Goal: Browse casually: Explore the website without a specific task or goal

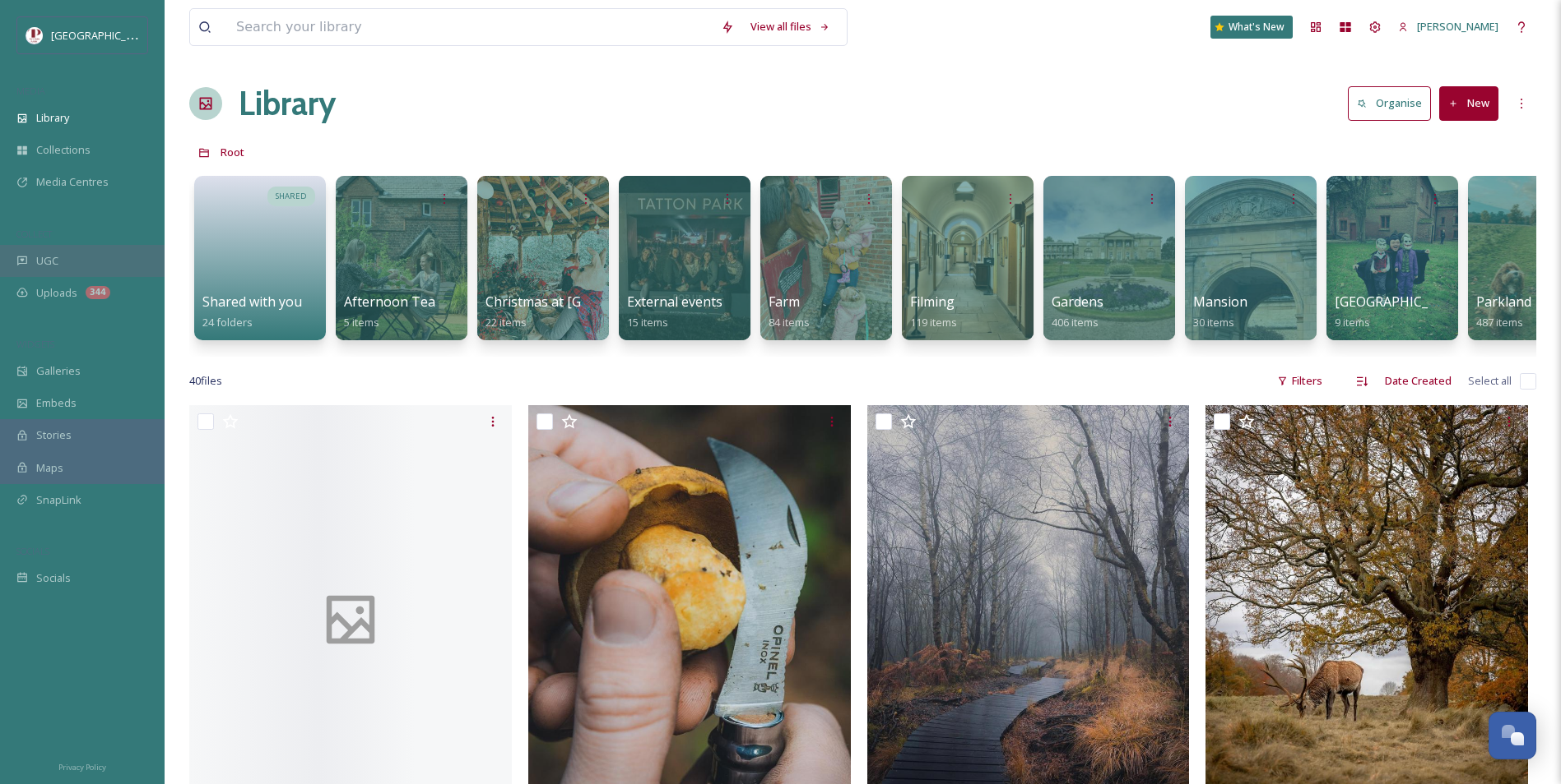
click at [77, 260] on div "UGC" at bounding box center [82, 261] width 164 height 32
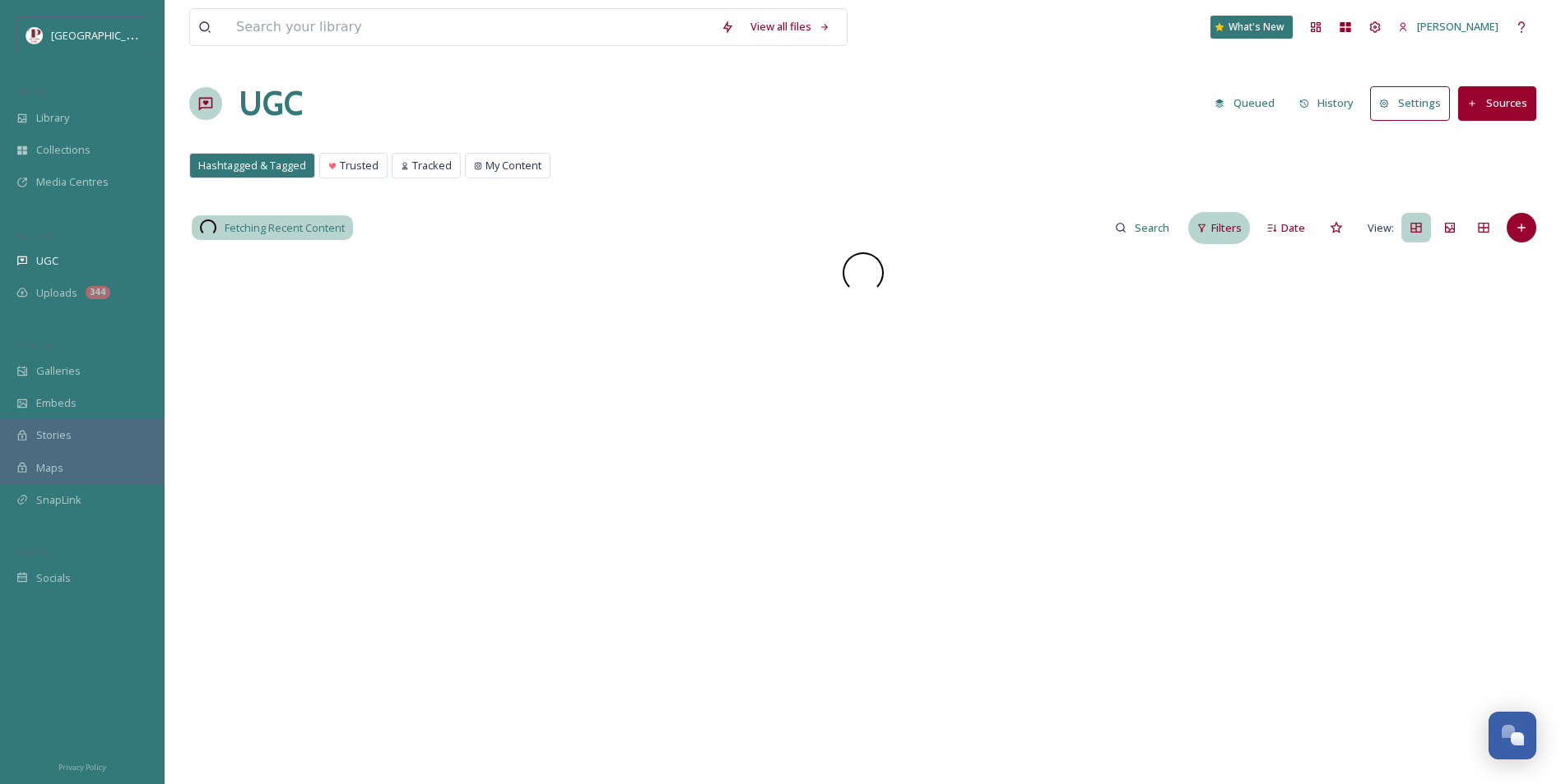
click at [1228, 234] on span "Filters" at bounding box center [1226, 229] width 31 height 16
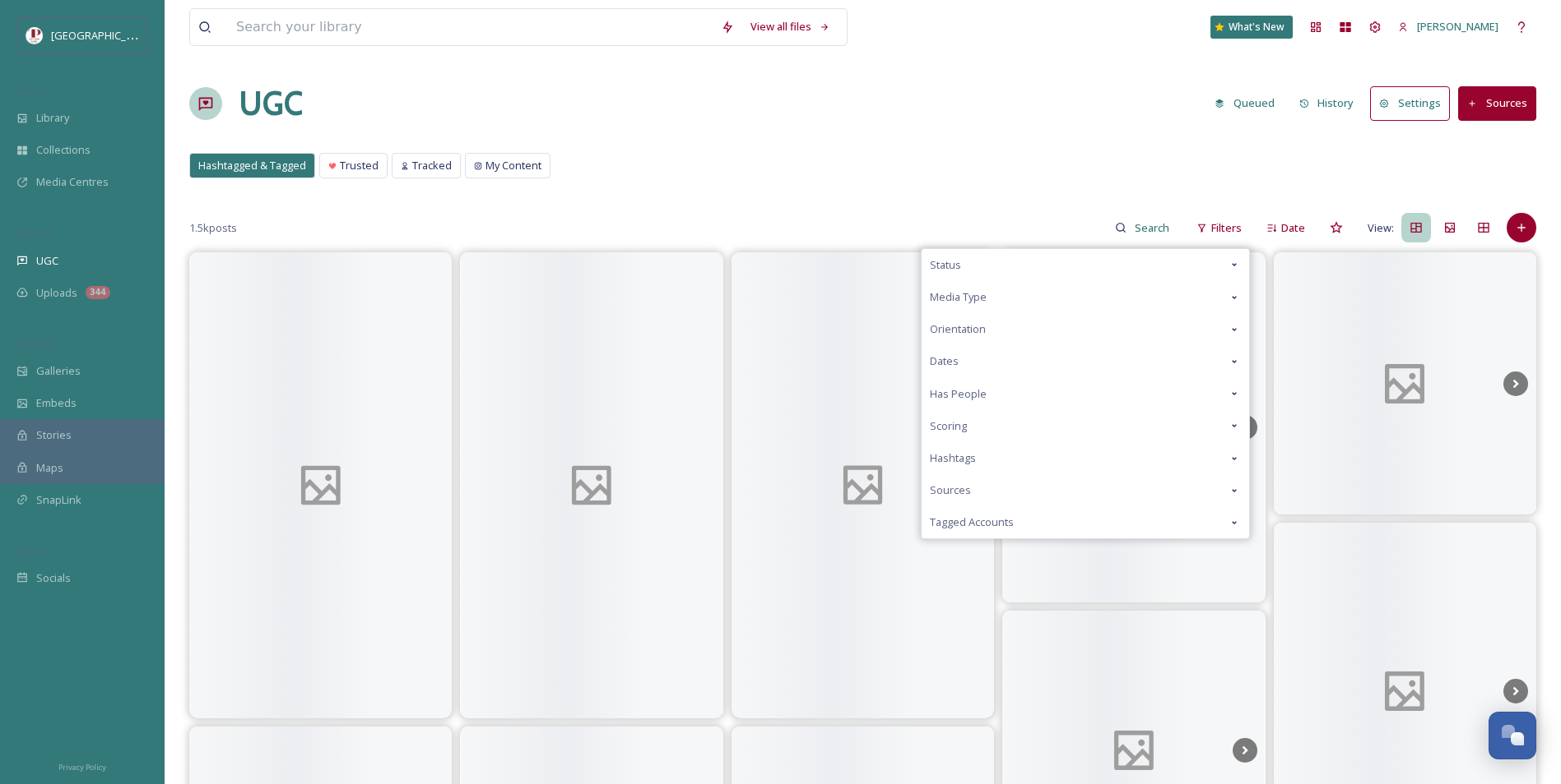
click at [1026, 422] on div "Scoring" at bounding box center [1085, 426] width 328 height 32
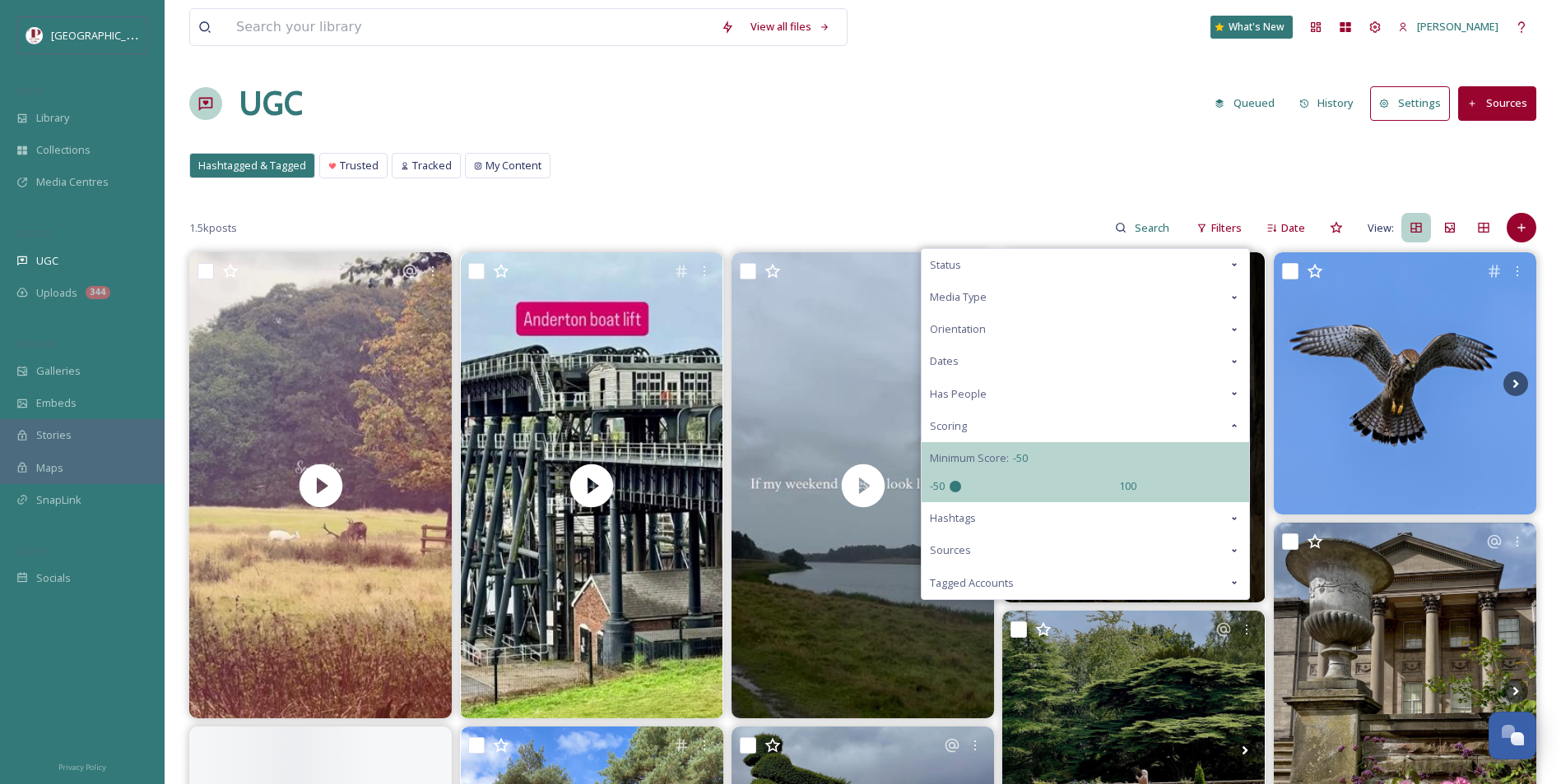
drag, startPoint x: 1036, startPoint y: 485, endPoint x: 603, endPoint y: 458, distance: 433.8
type input "-50"
click at [950, 481] on input "range" at bounding box center [1032, 487] width 164 height 12
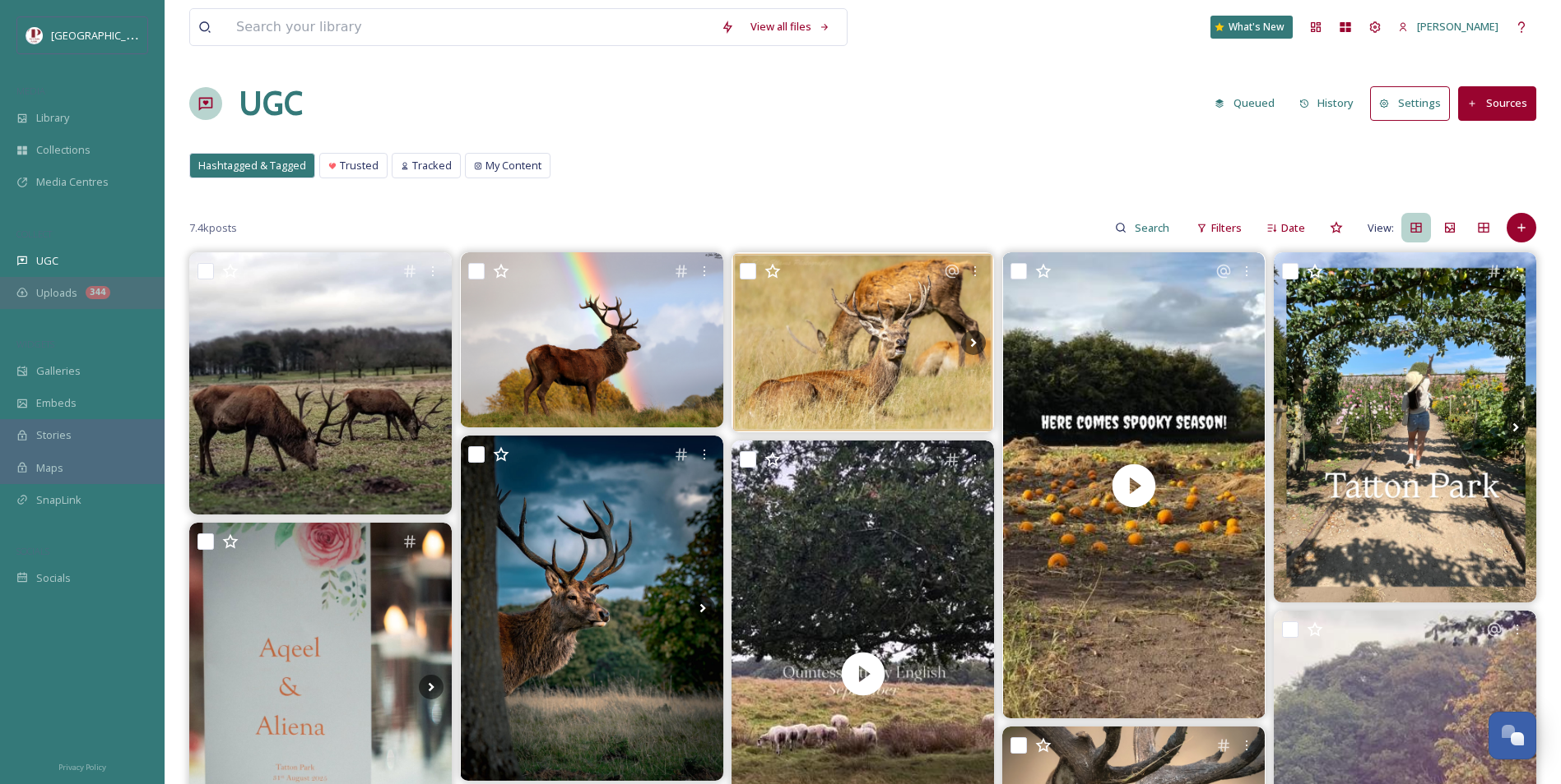
click at [128, 303] on div "Uploads 344" at bounding box center [82, 293] width 164 height 32
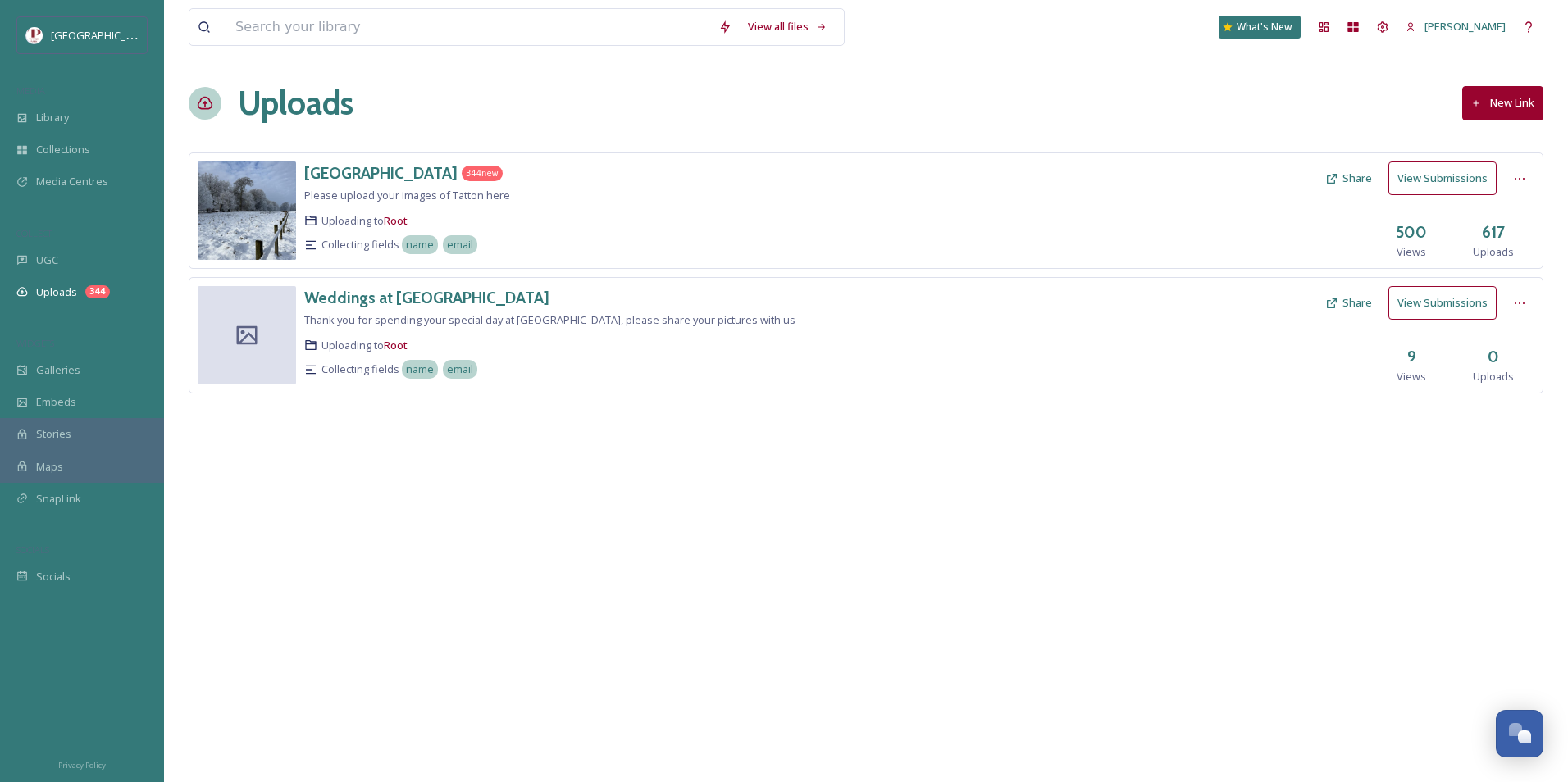
click at [362, 167] on h3 "[GEOGRAPHIC_DATA]" at bounding box center [380, 173] width 153 height 20
